Goal: Task Accomplishment & Management: Manage account settings

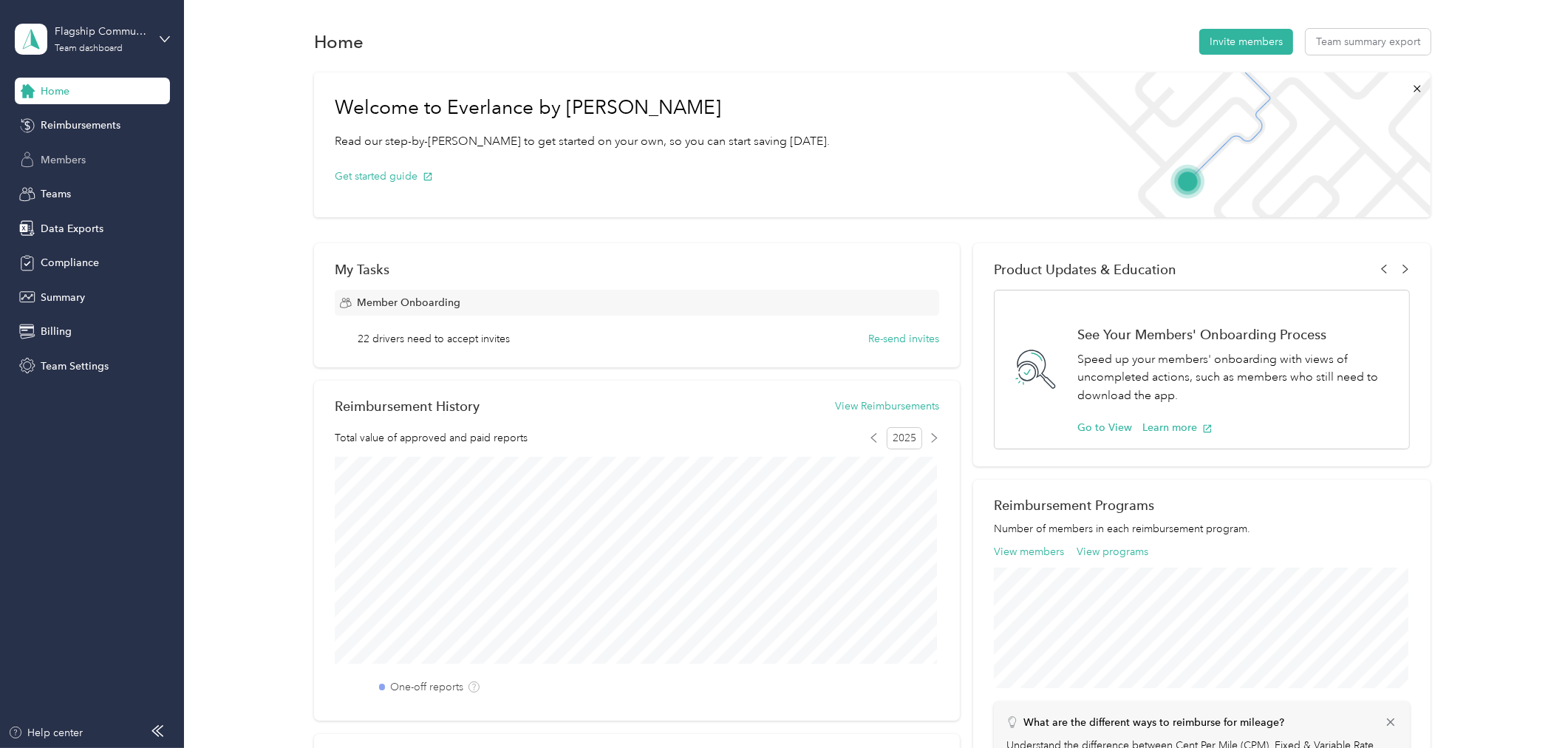
click at [54, 164] on span "Members" at bounding box center [63, 159] width 45 height 15
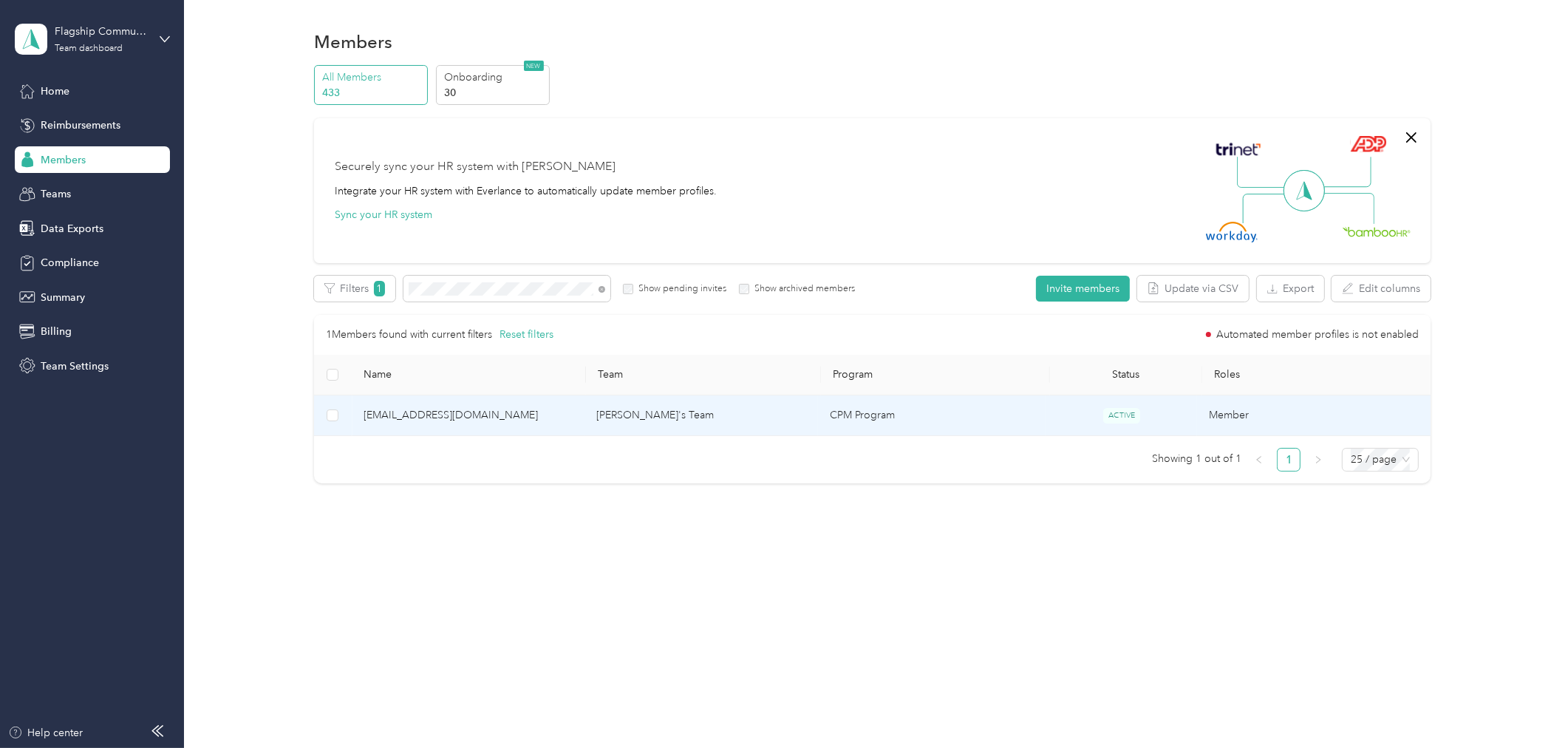
click at [440, 416] on span "[EMAIL_ADDRESS][DOMAIN_NAME]" at bounding box center [468, 415] width 210 height 16
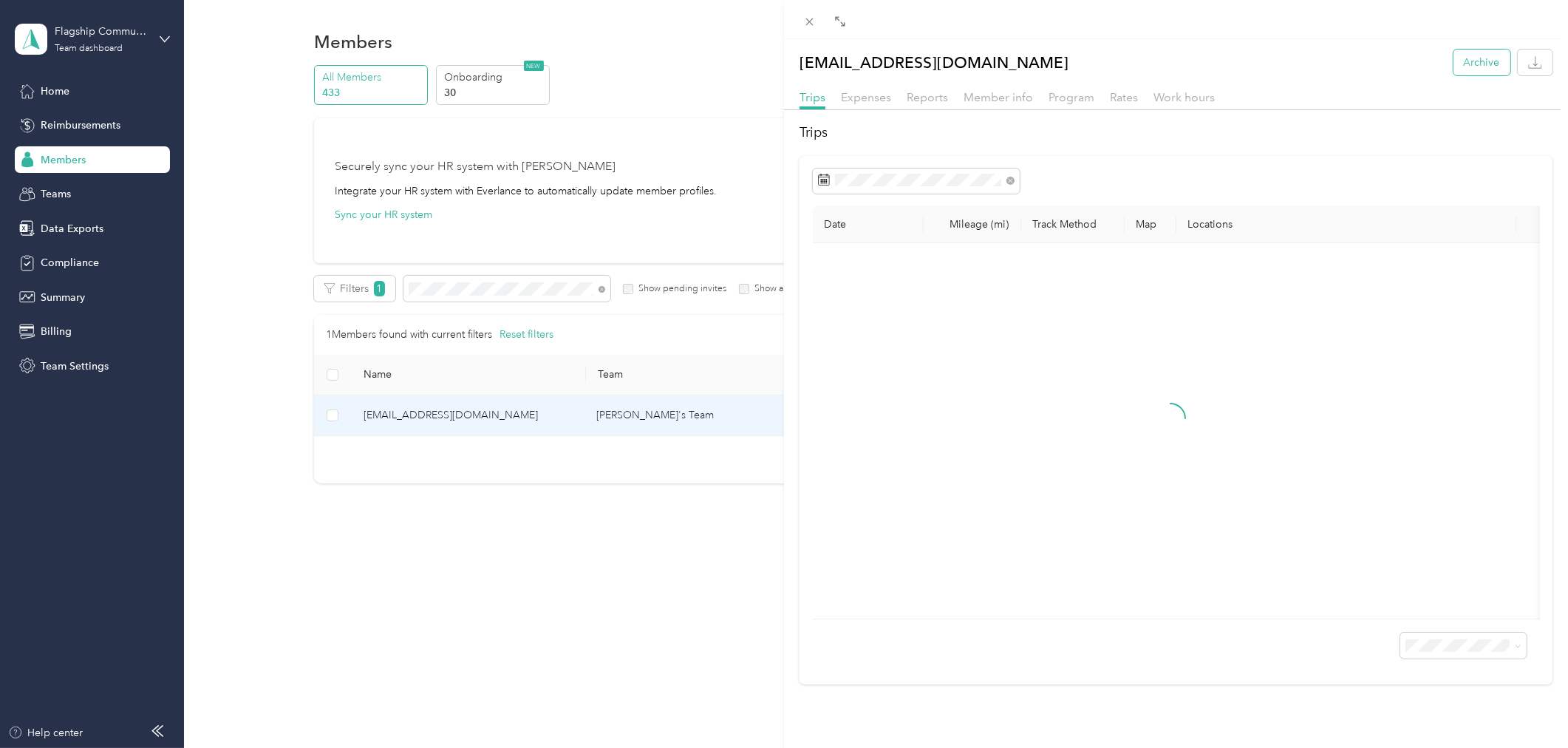
click at [1466, 65] on button "Archive" at bounding box center [1482, 62] width 57 height 26
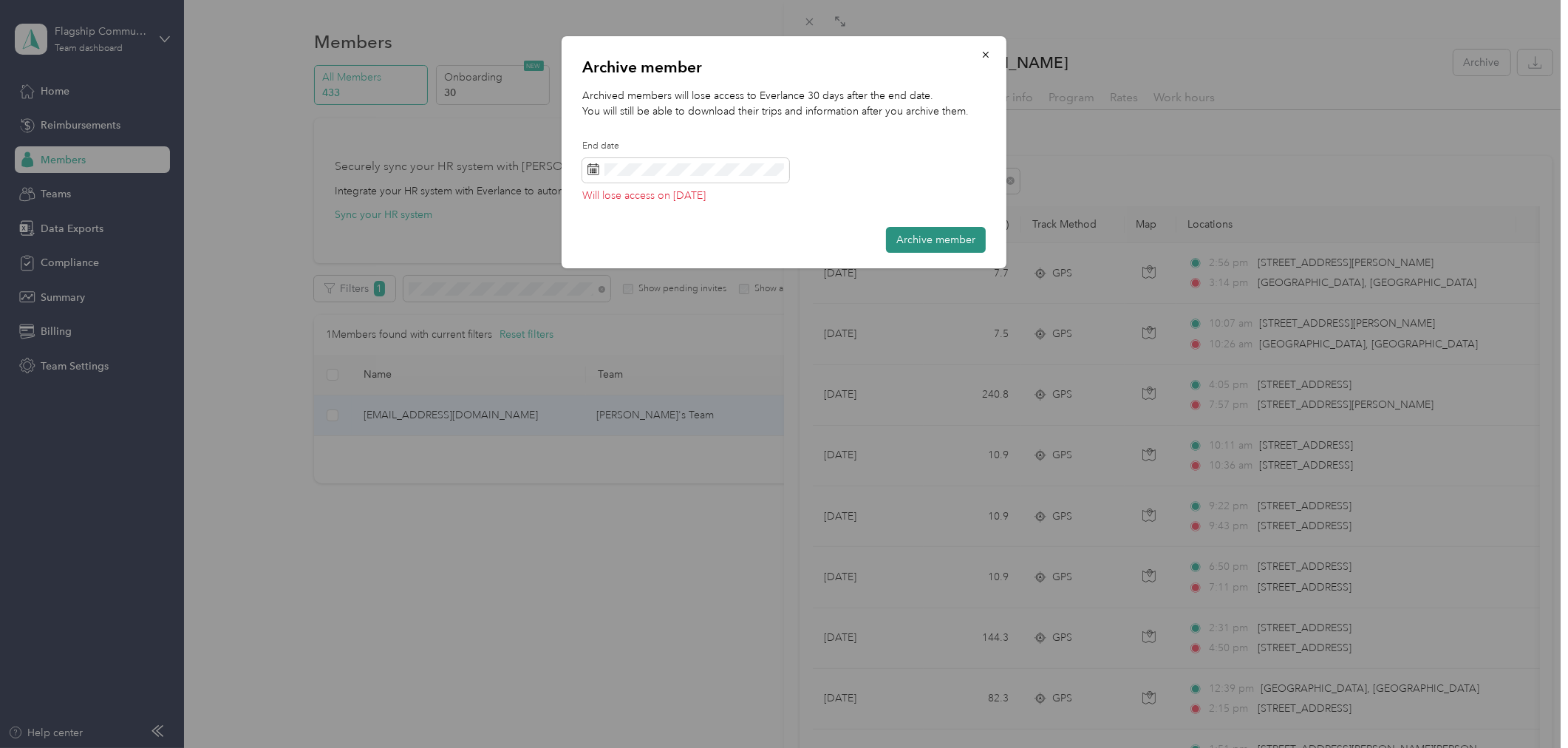
click at [951, 240] on button "Archive member" at bounding box center [935, 239] width 99 height 26
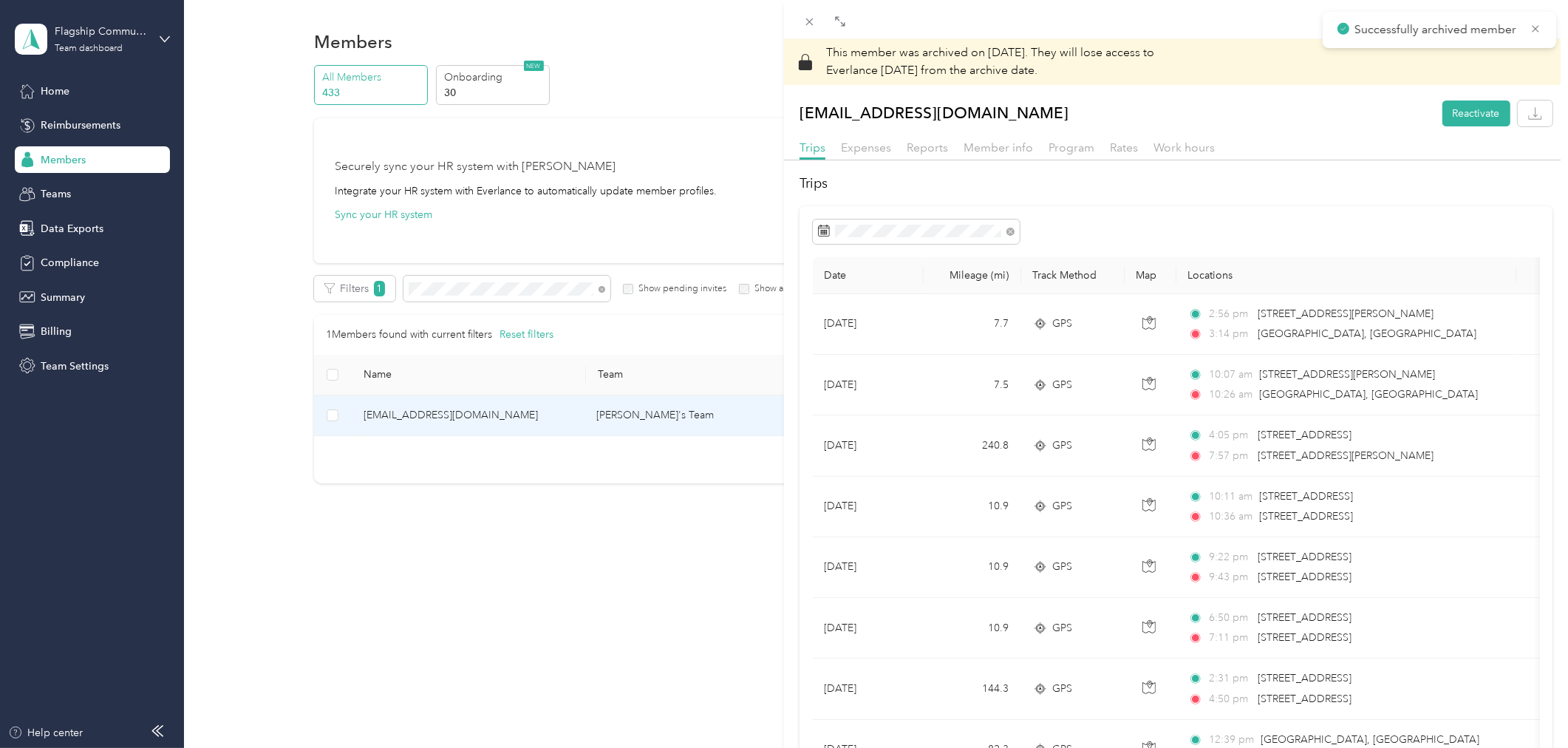
click at [123, 38] on div "This member was archived on [DATE] . They will lose access to Everlance [DATE] …" at bounding box center [784, 374] width 1568 height 748
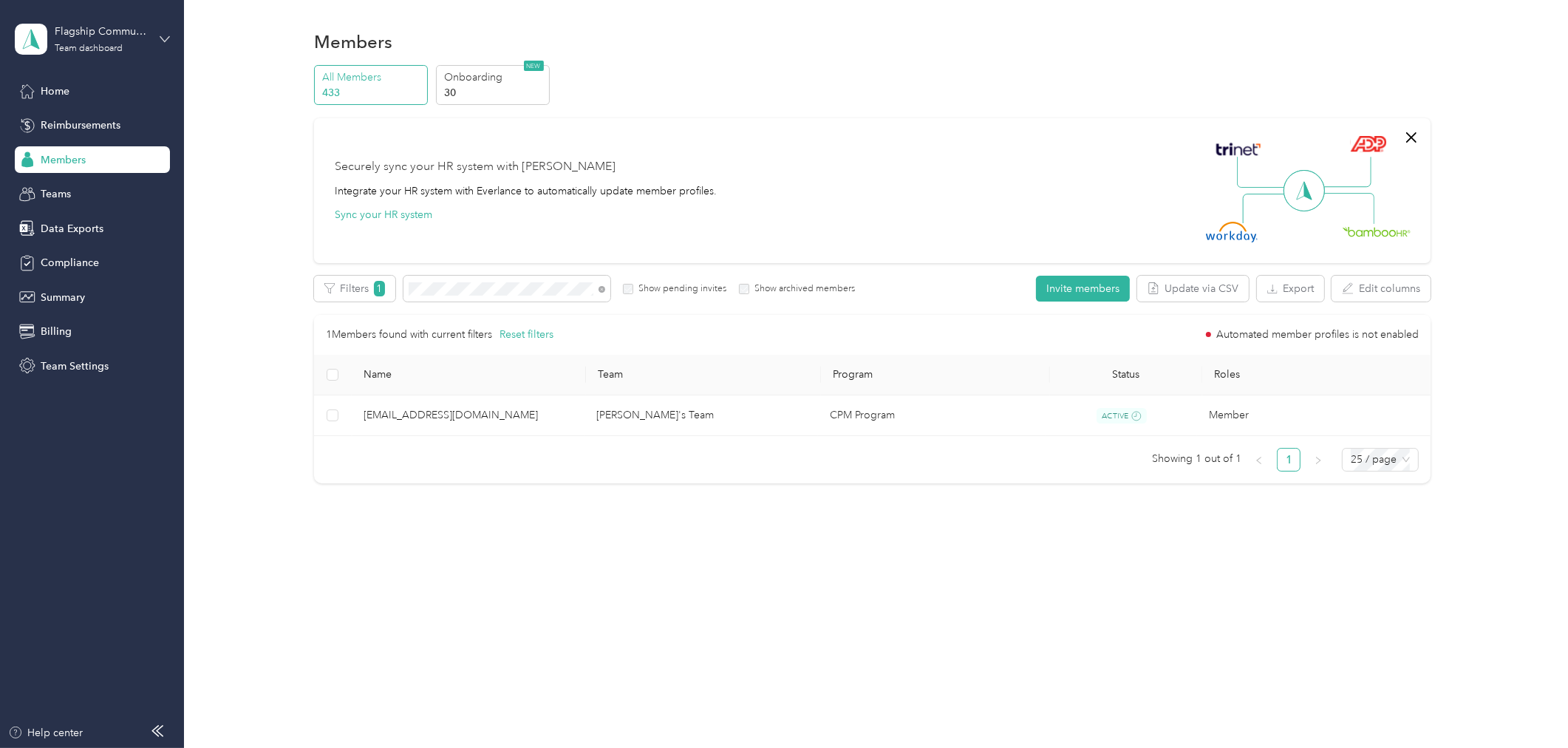
click at [160, 38] on icon at bounding box center [165, 39] width 11 height 11
click at [68, 191] on div "Log out" at bounding box center [170, 186] width 291 height 26
